Goal: Entertainment & Leisure: Consume media (video, audio)

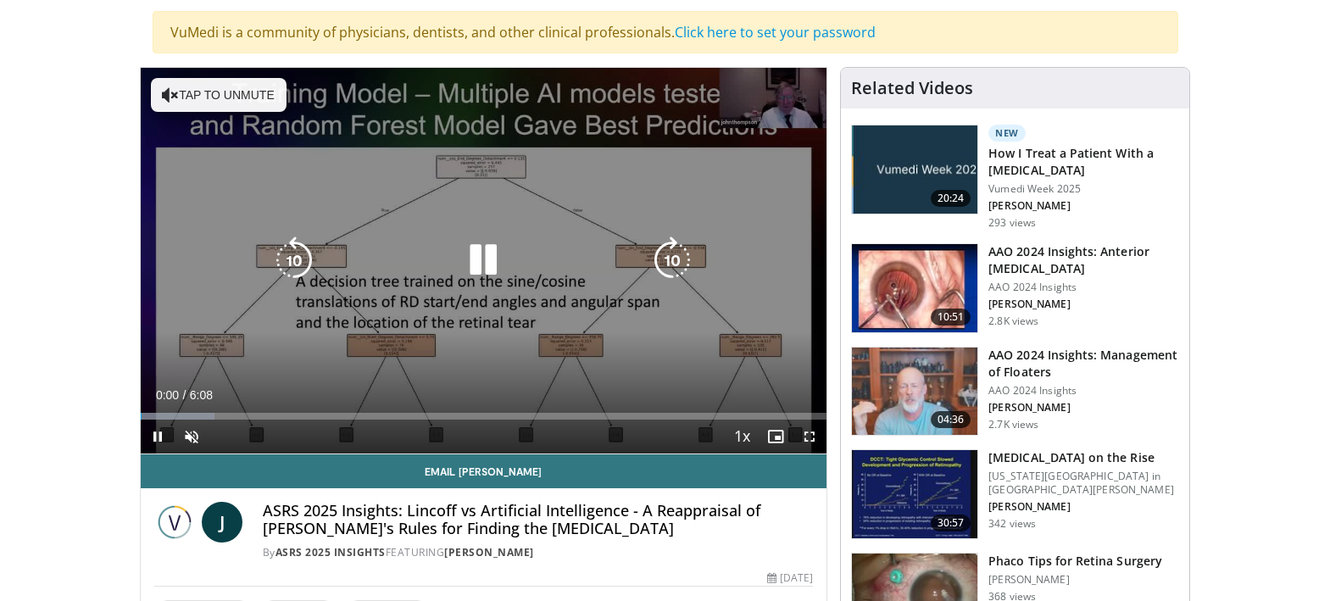
scroll to position [170, 0]
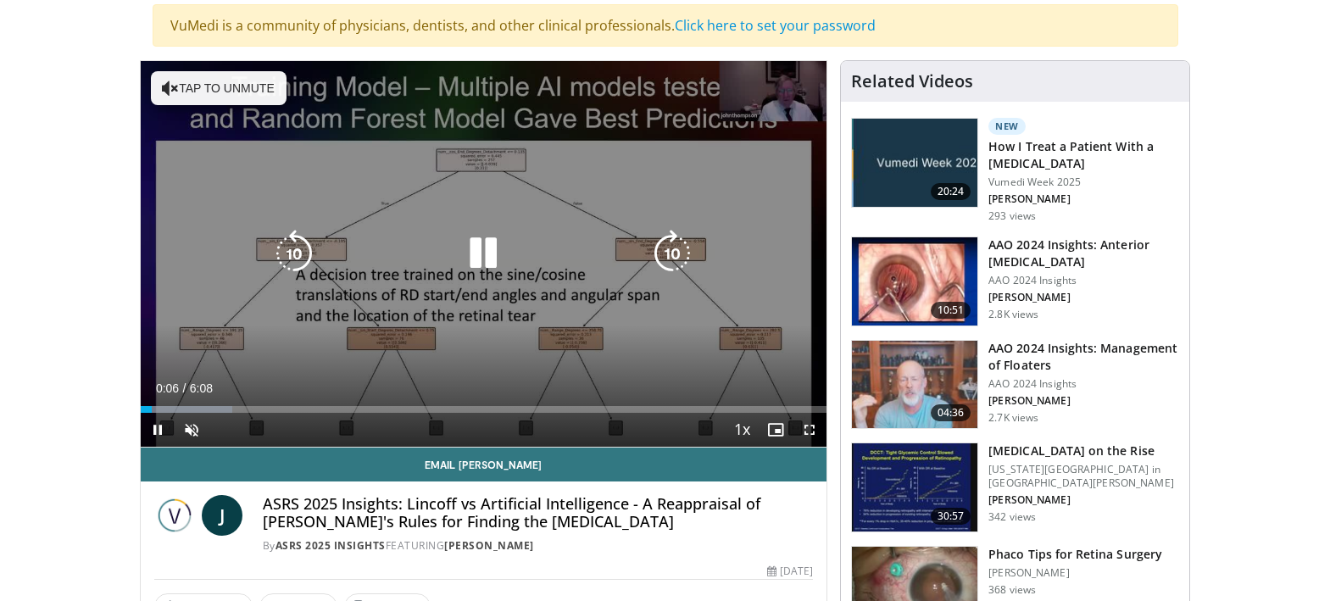
click at [210, 86] on button "Tap to unmute" at bounding box center [219, 88] width 136 height 34
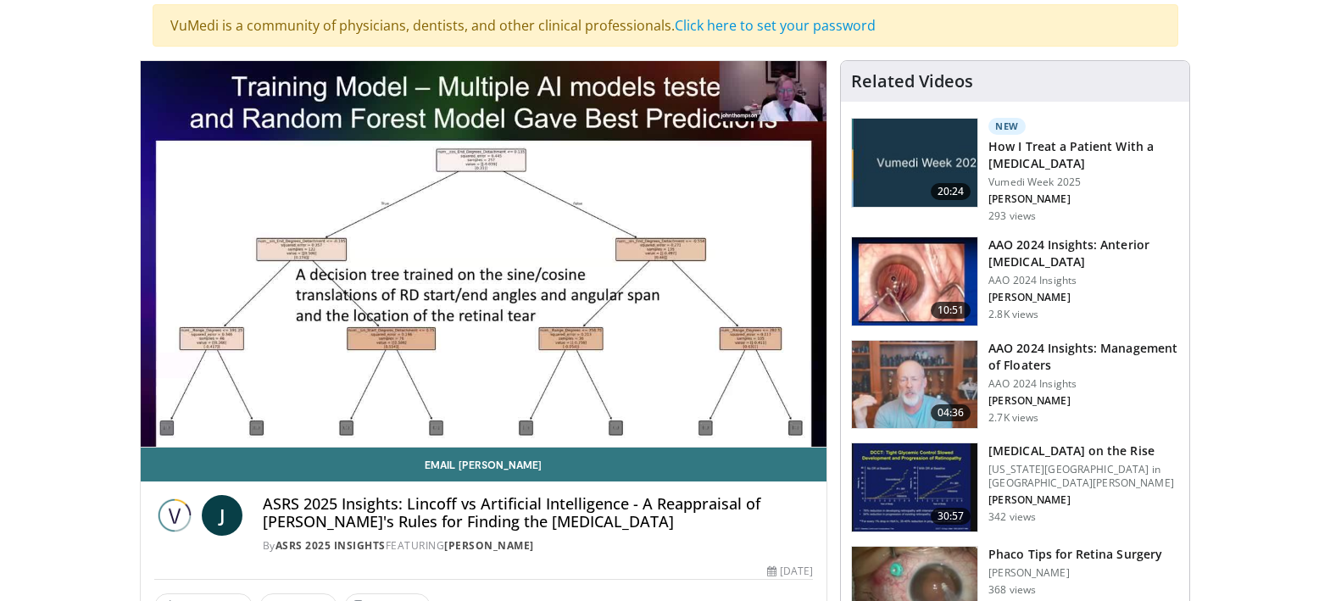
click at [643, 564] on div "77 views [DATE]" at bounding box center [483, 572] width 659 height 16
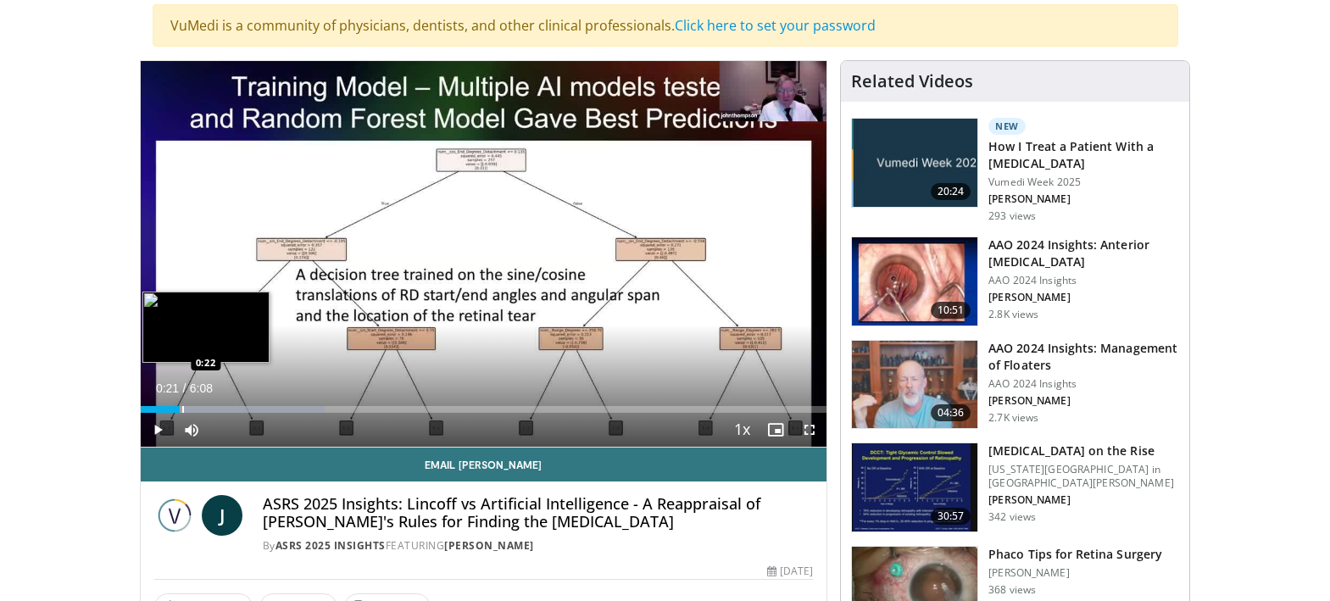
drag, startPoint x: 204, startPoint y: 405, endPoint x: 180, endPoint y: 405, distance: 24.6
click at [180, 406] on div "Loaded : 26.91% 0:21 0:22" at bounding box center [484, 409] width 687 height 7
